Goal: Task Accomplishment & Management: Manage account settings

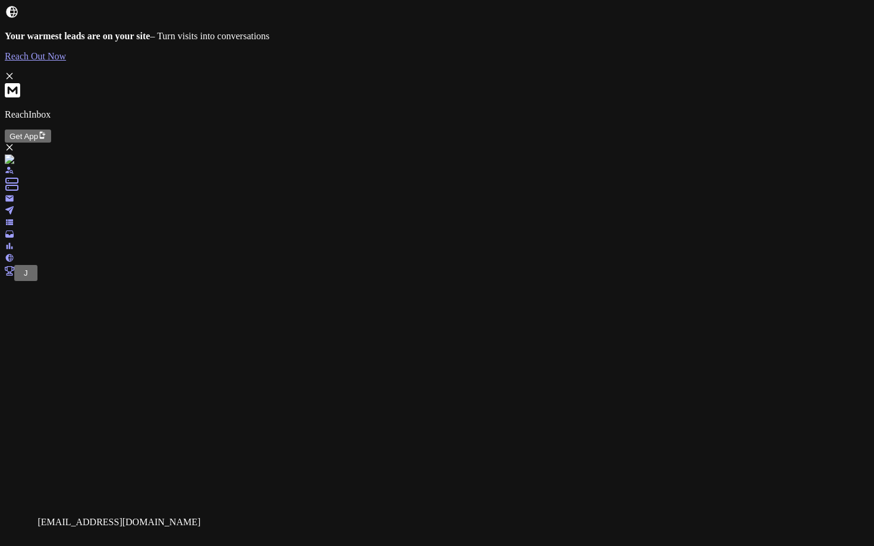
click at [27, 278] on span "J" at bounding box center [26, 273] width 4 height 9
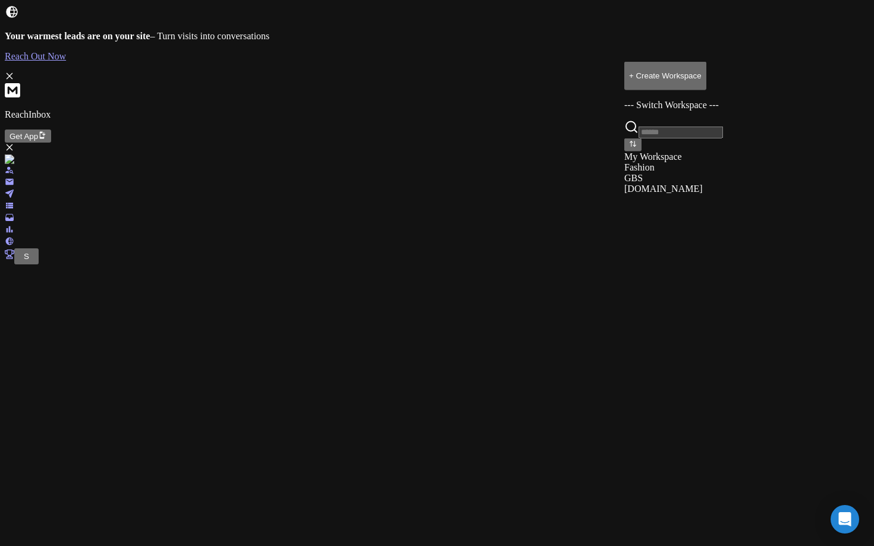
click at [650, 194] on div "[DOMAIN_NAME]" at bounding box center [673, 188] width 99 height 11
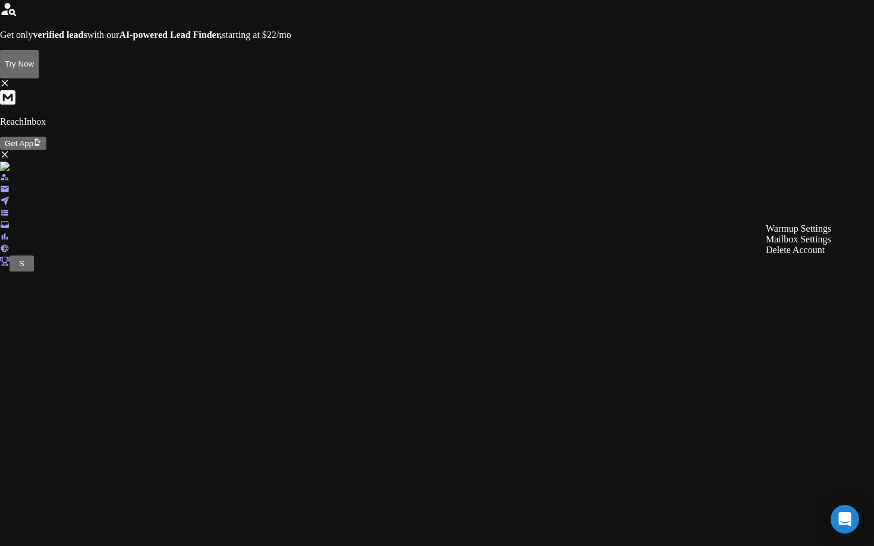
click at [800, 245] on div "Mailbox Settings" at bounding box center [798, 239] width 65 height 11
click at [790, 322] on div "Mailbox Settings" at bounding box center [798, 316] width 65 height 11
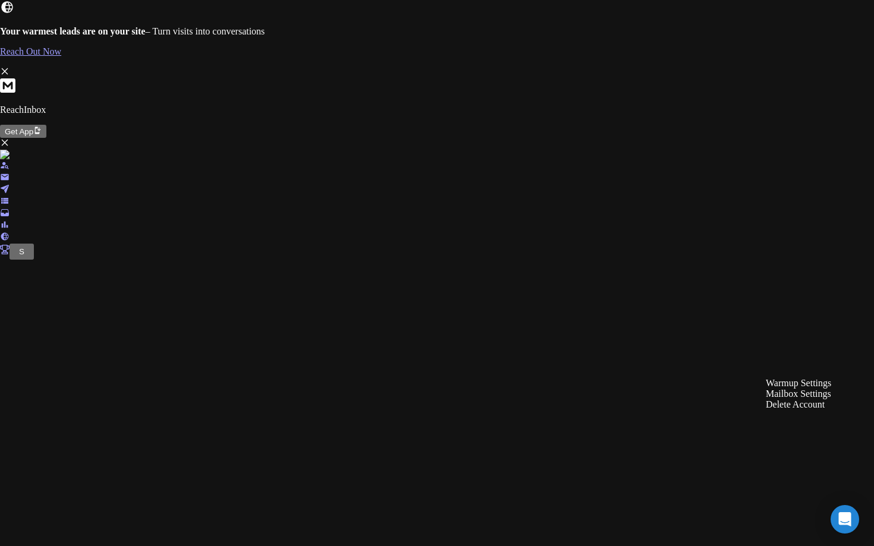
click at [801, 399] on div "Mailbox Settings" at bounding box center [798, 394] width 65 height 11
click at [792, 361] on div "Mailbox Settings" at bounding box center [798, 355] width 65 height 11
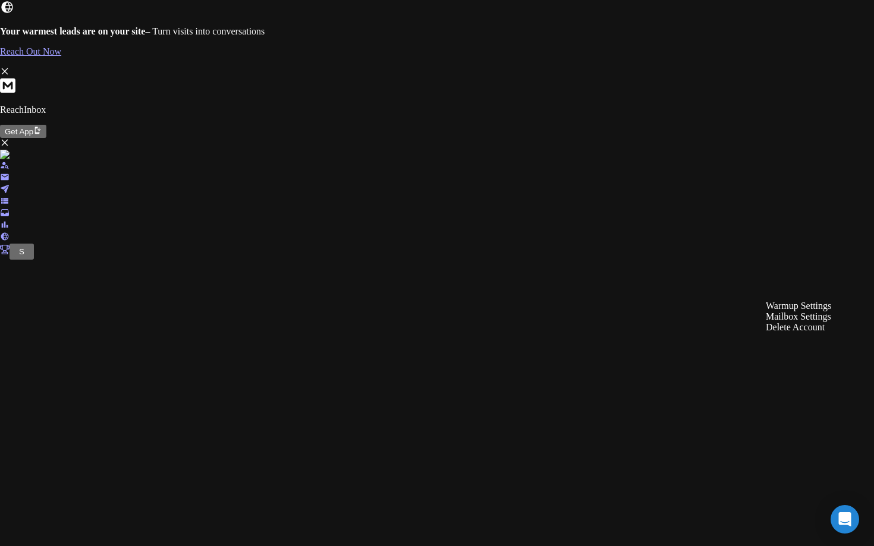
click at [808, 322] on div "Mailbox Settings" at bounding box center [798, 316] width 65 height 11
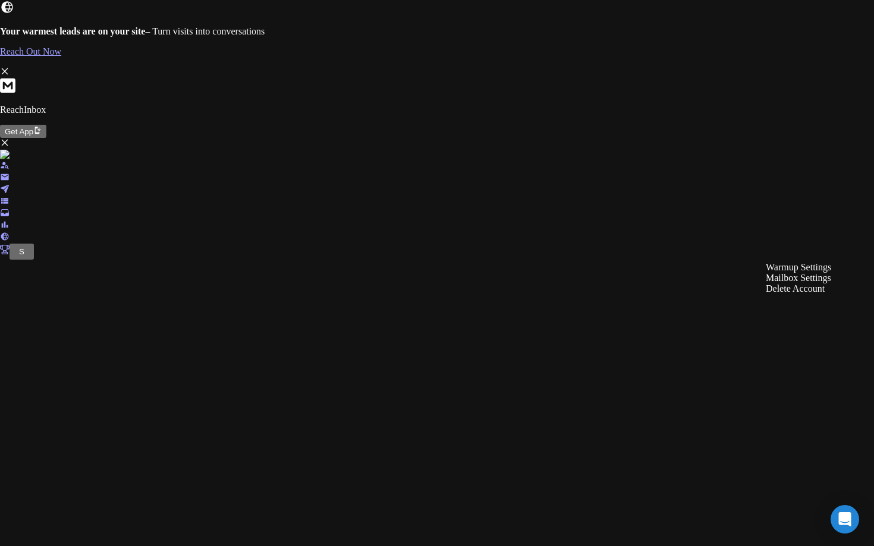
click at [782, 284] on div "Mailbox Settings" at bounding box center [798, 278] width 65 height 11
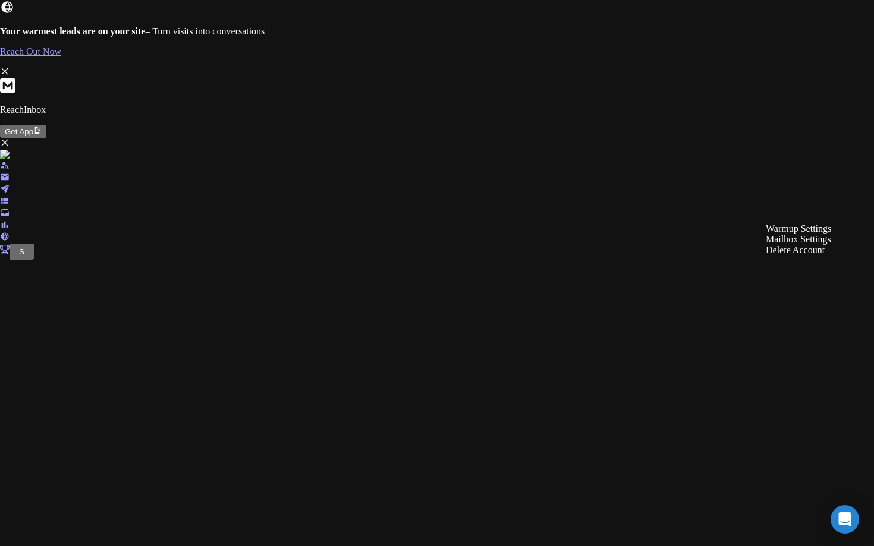
click at [819, 245] on div "Mailbox Settings" at bounding box center [798, 239] width 65 height 11
drag, startPoint x: 324, startPoint y: 250, endPoint x: 695, endPoint y: 244, distance: 370.9
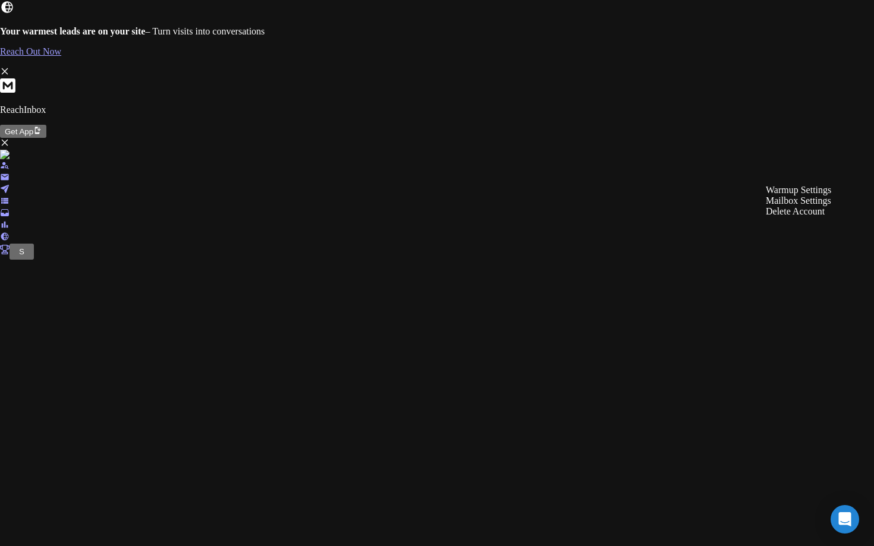
click at [805, 206] on div "Mailbox Settings" at bounding box center [798, 201] width 65 height 11
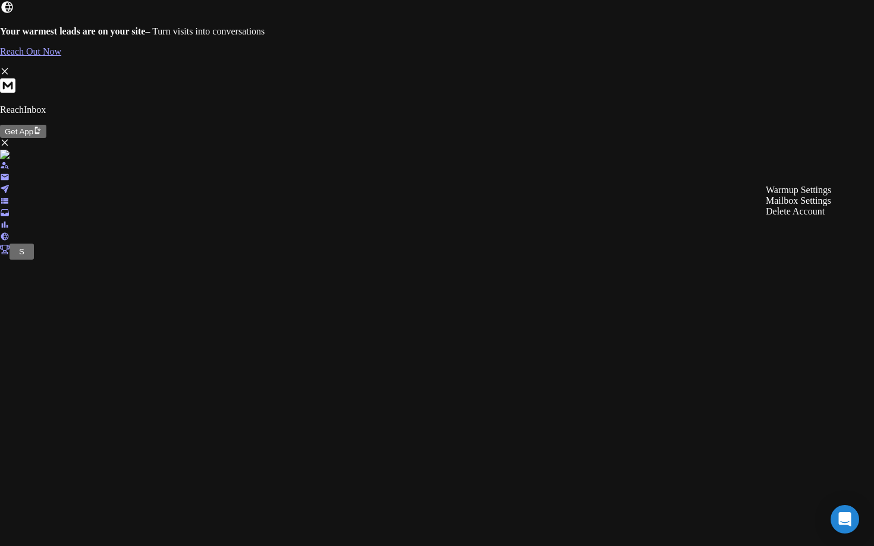
click at [798, 206] on div "Mailbox Settings" at bounding box center [798, 201] width 65 height 11
